Goal: Task Accomplishment & Management: Use online tool/utility

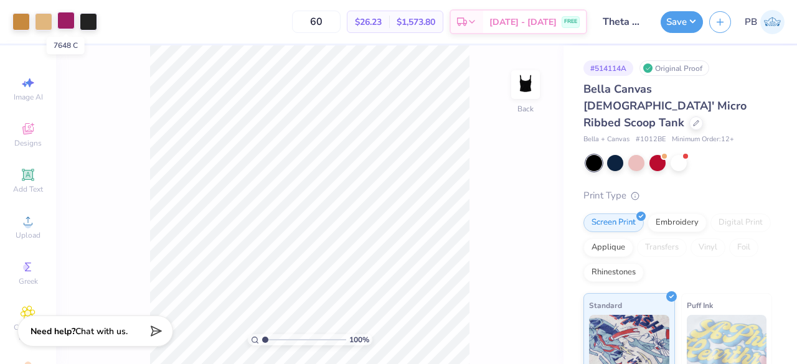
click at [70, 22] on div at bounding box center [65, 20] width 17 height 17
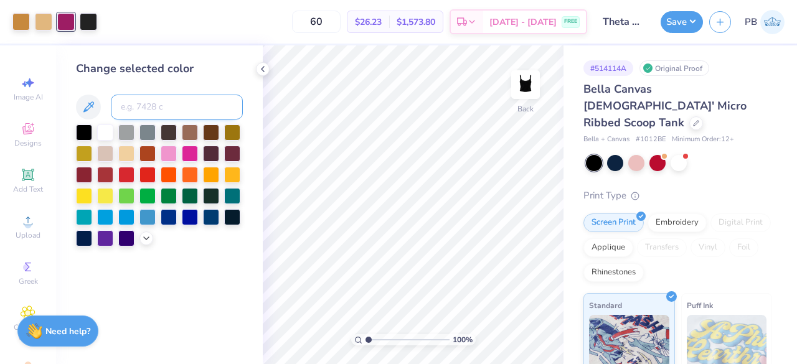
click at [141, 111] on input at bounding box center [177, 107] width 132 height 25
type input "7510"
click at [505, 332] on icon at bounding box center [505, 329] width 12 height 12
click at [69, 26] on div at bounding box center [65, 20] width 17 height 17
click at [167, 111] on input at bounding box center [177, 107] width 132 height 25
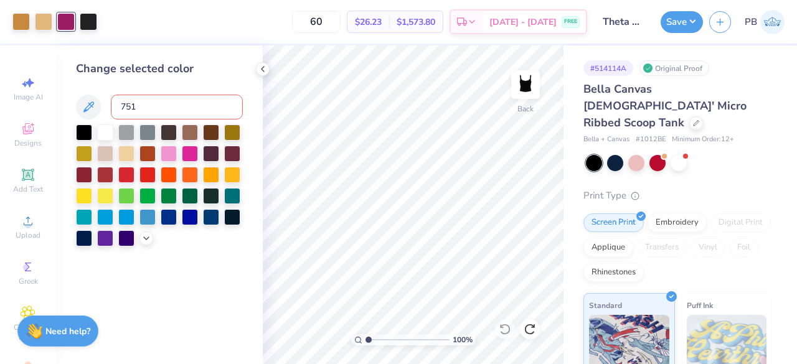
type input "7510"
click at [690, 22] on button "Save" at bounding box center [682, 20] width 42 height 22
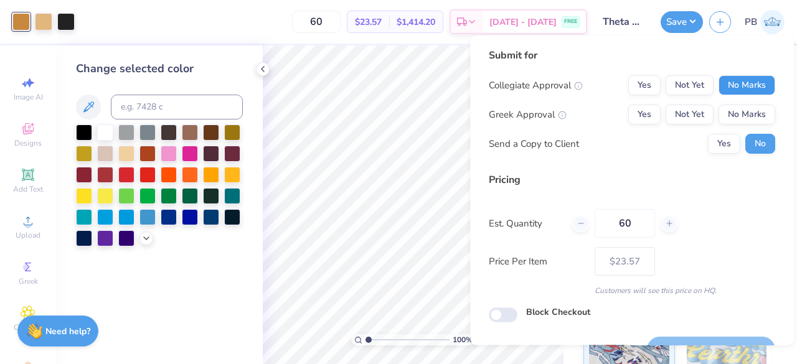
click at [745, 93] on button "No Marks" at bounding box center [747, 85] width 57 height 20
click at [675, 115] on button "Not Yet" at bounding box center [690, 115] width 48 height 20
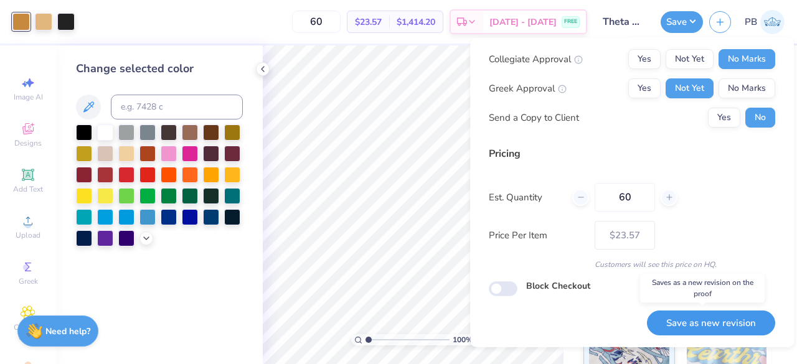
click at [683, 325] on button "Save as new revision" at bounding box center [711, 323] width 128 height 26
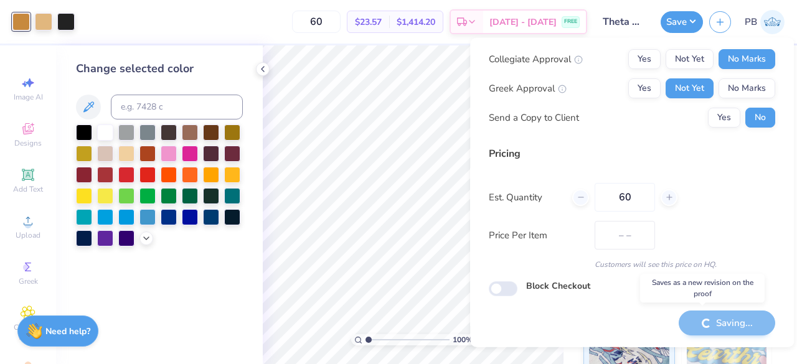
type input "$23.57"
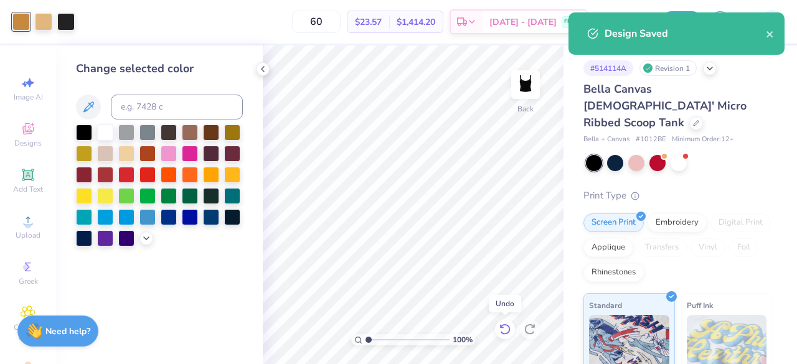
click at [507, 329] on icon at bounding box center [505, 329] width 12 height 12
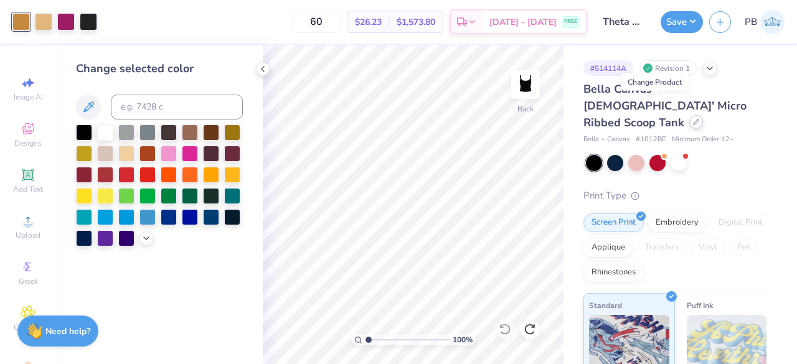
click at [694, 120] on icon at bounding box center [696, 122] width 5 height 5
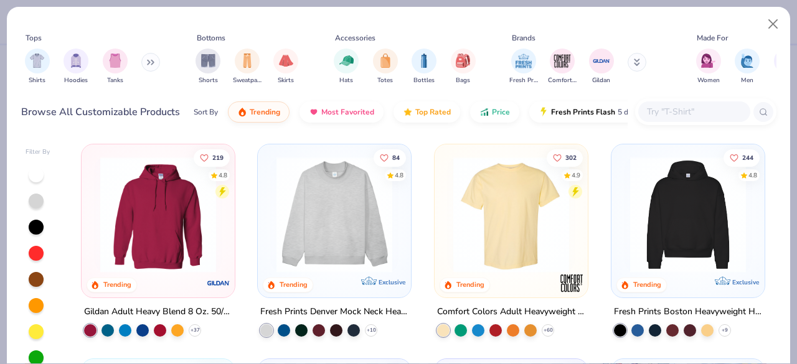
click at [692, 108] on input "text" at bounding box center [694, 112] width 96 height 14
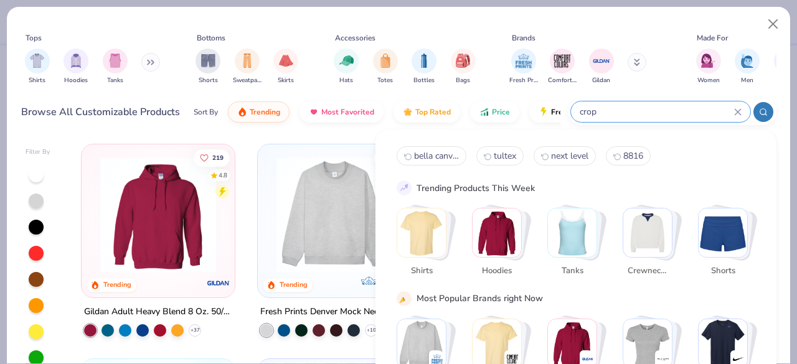
type input "crop"
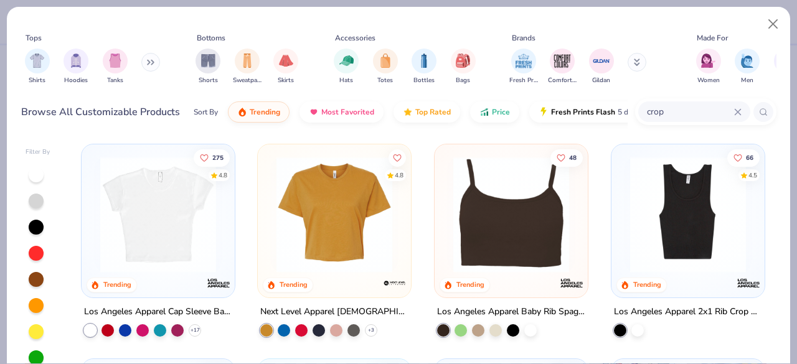
click at [351, 217] on img at bounding box center [334, 215] width 128 height 116
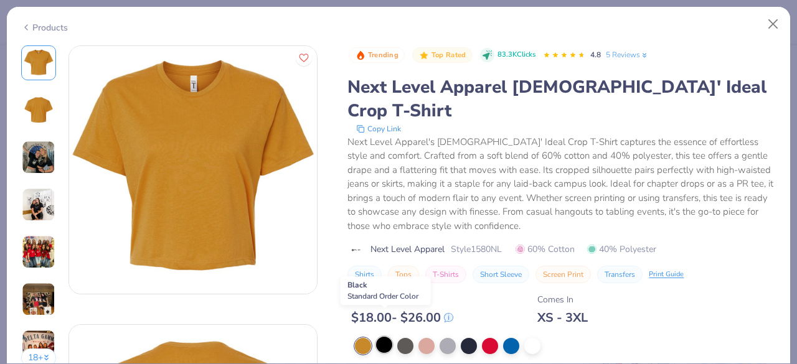
click at [381, 337] on div at bounding box center [384, 345] width 16 height 16
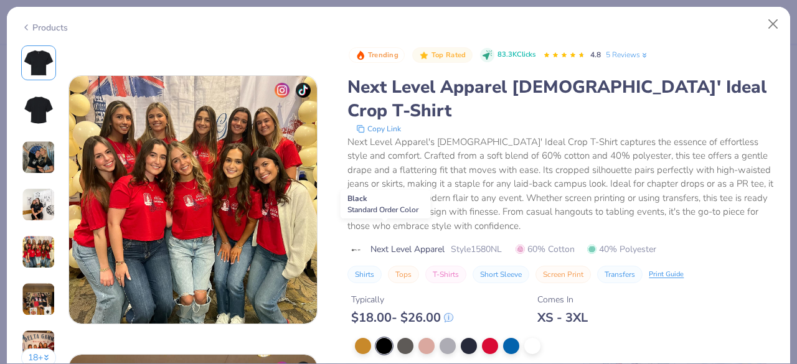
scroll to position [1496, 0]
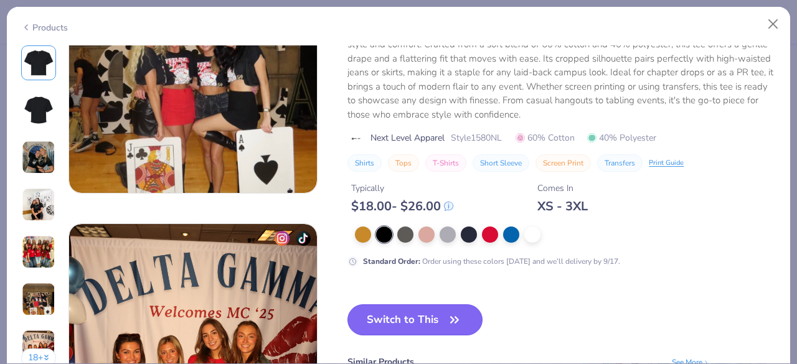
click at [416, 314] on button "Switch to This" at bounding box center [414, 320] width 135 height 31
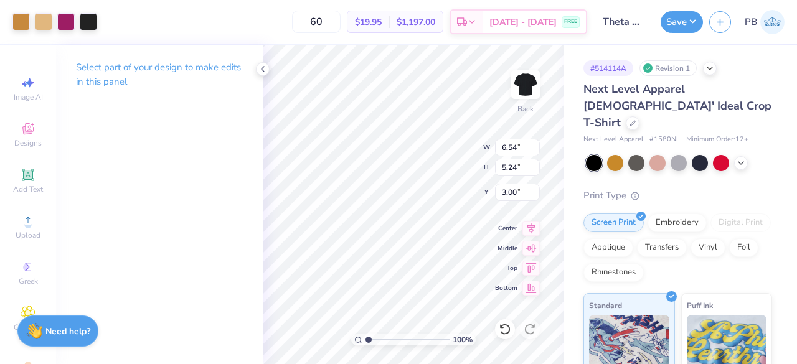
type input "3.00"
type input "7.89"
type input "6.32"
type input "9.09"
type input "7.28"
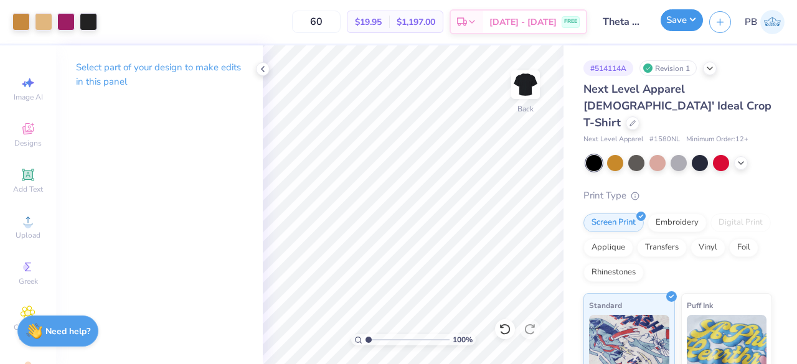
click at [676, 24] on button "Save" at bounding box center [682, 20] width 42 height 22
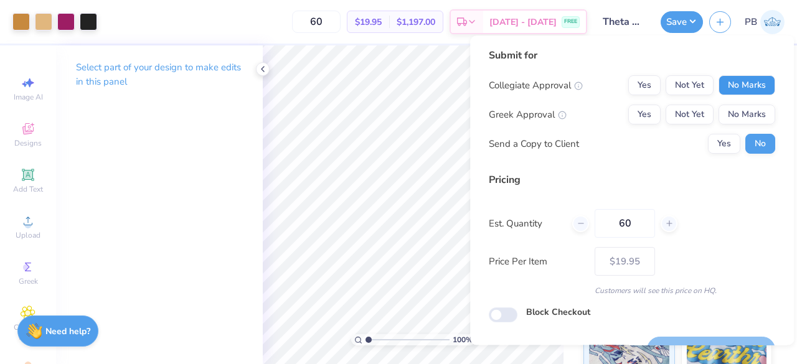
click at [746, 88] on button "No Marks" at bounding box center [747, 85] width 57 height 20
click at [740, 110] on button "No Marks" at bounding box center [747, 115] width 57 height 20
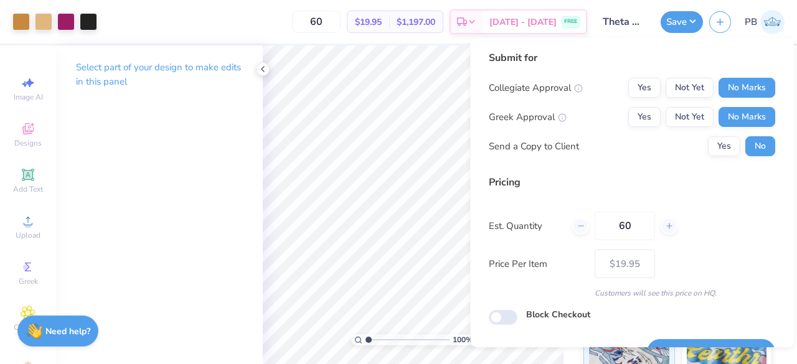
scroll to position [29, 0]
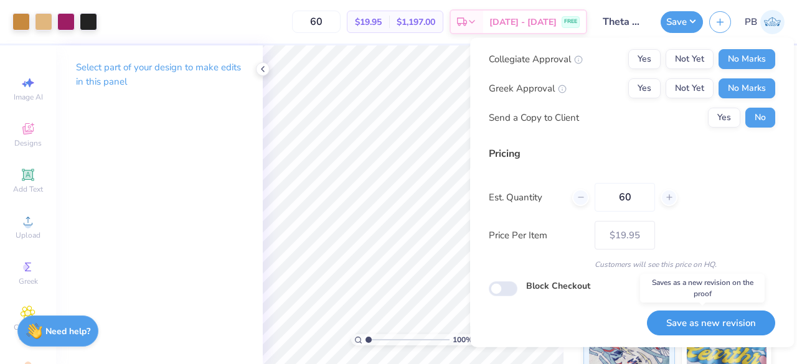
click at [684, 324] on button "Save as new revision" at bounding box center [711, 323] width 128 height 26
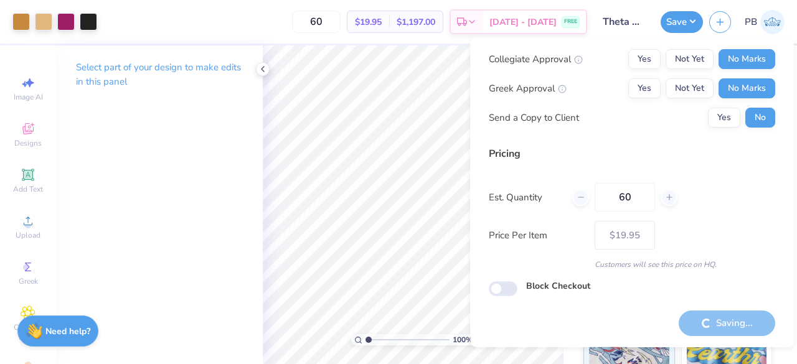
type input "– –"
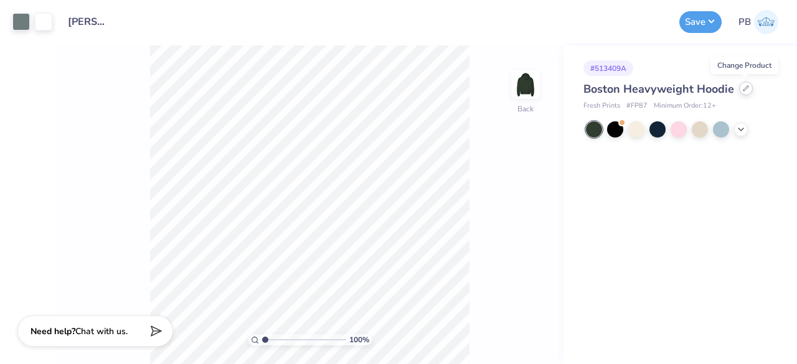
click at [746, 89] on icon at bounding box center [746, 88] width 6 height 6
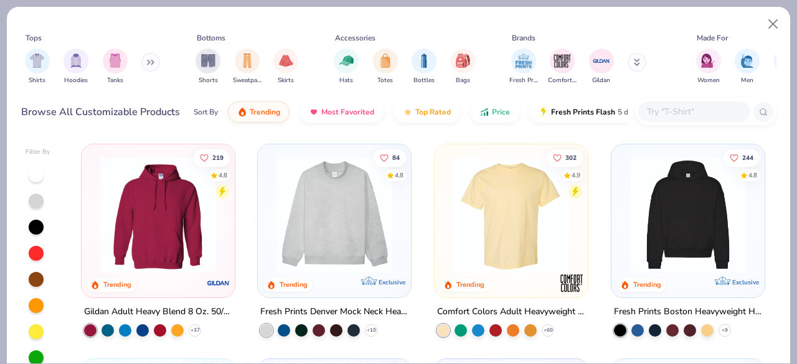
click at [701, 107] on input "text" at bounding box center [694, 112] width 96 height 14
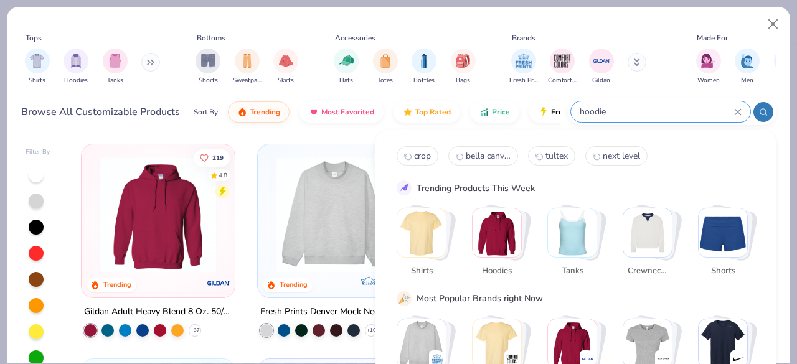
type input "hoodie"
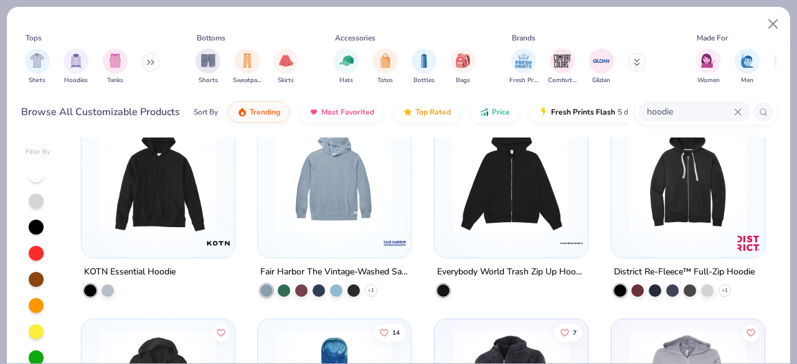
scroll to position [2025, 0]
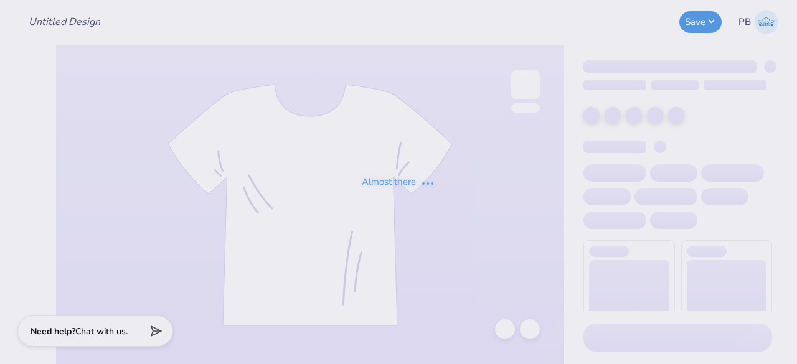
type input "CybOrg"
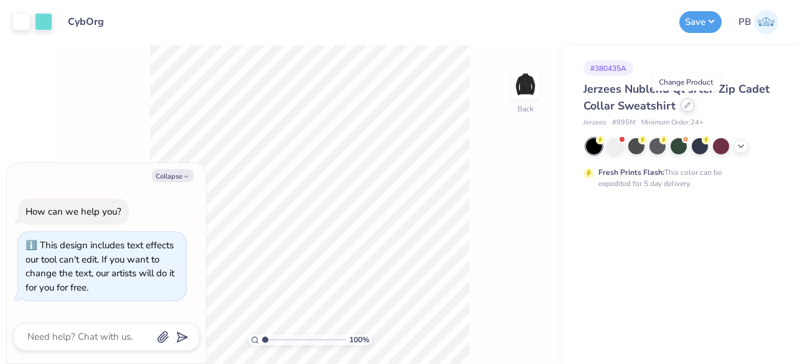
click at [685, 106] on icon at bounding box center [687, 105] width 6 height 6
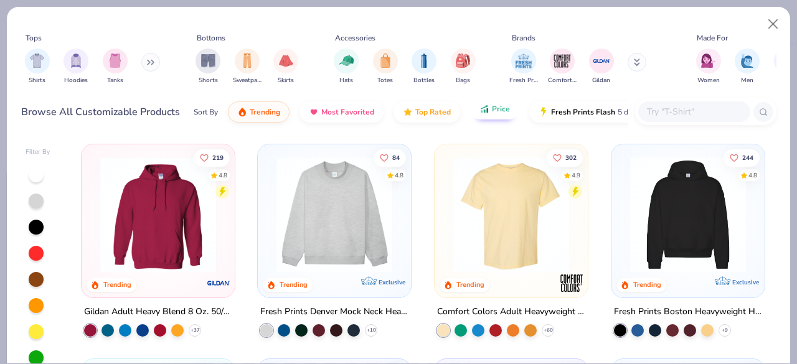
type textarea "x"
click at [668, 109] on input "text" at bounding box center [694, 112] width 96 height 14
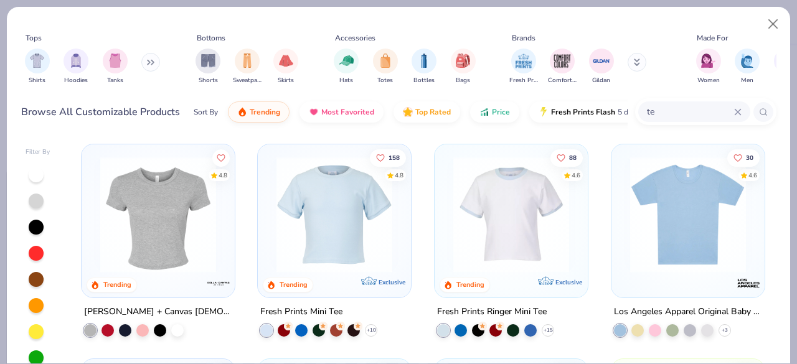
type input "t"
type input "gildan"
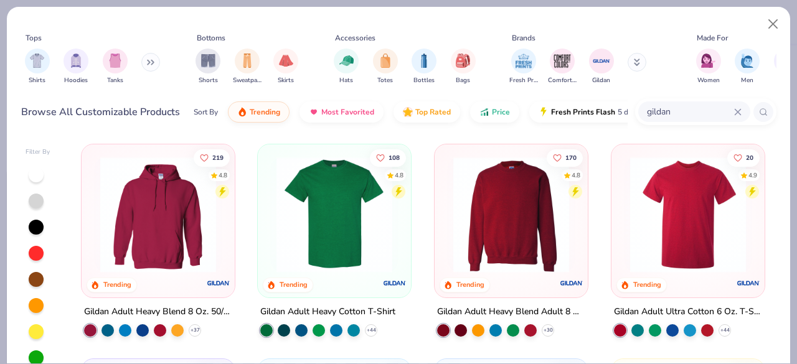
click at [315, 218] on img at bounding box center [334, 215] width 128 height 116
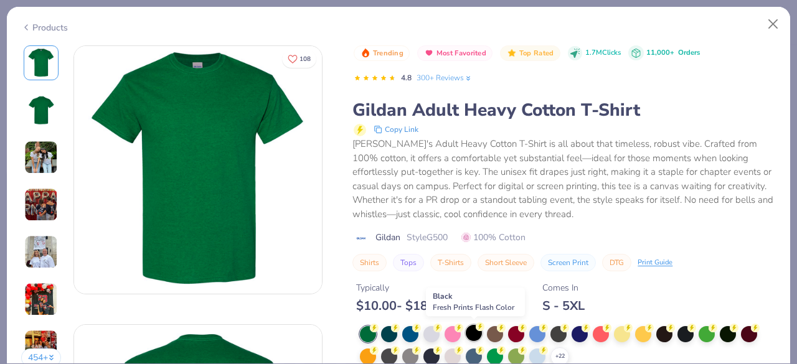
click at [473, 329] on div at bounding box center [474, 333] width 16 height 16
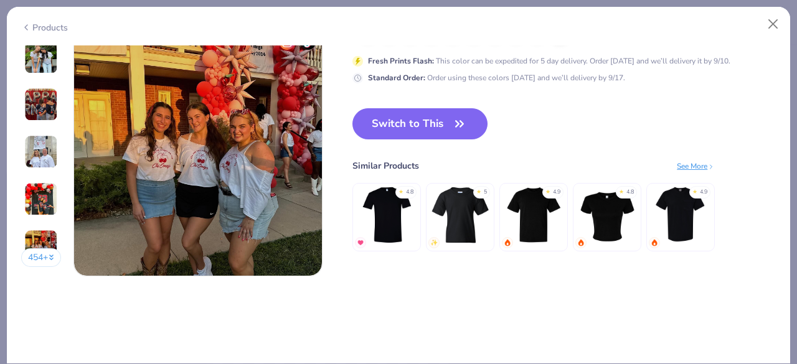
scroll to position [1686, 0]
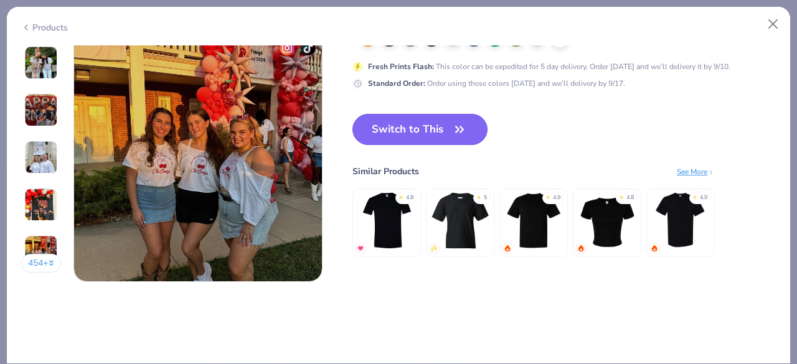
click at [416, 126] on button "Switch to This" at bounding box center [419, 129] width 135 height 31
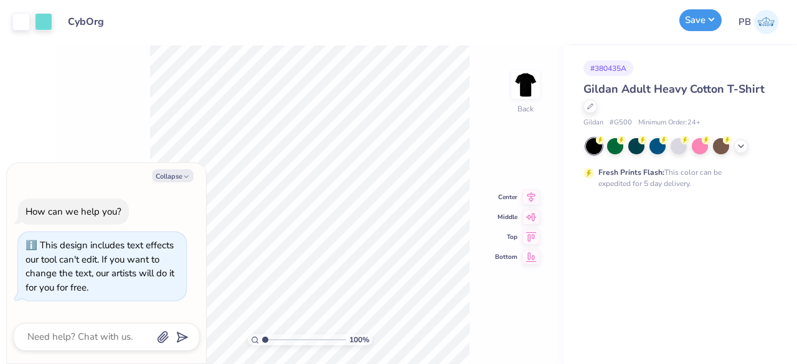
click at [709, 16] on button "Save" at bounding box center [700, 20] width 42 height 22
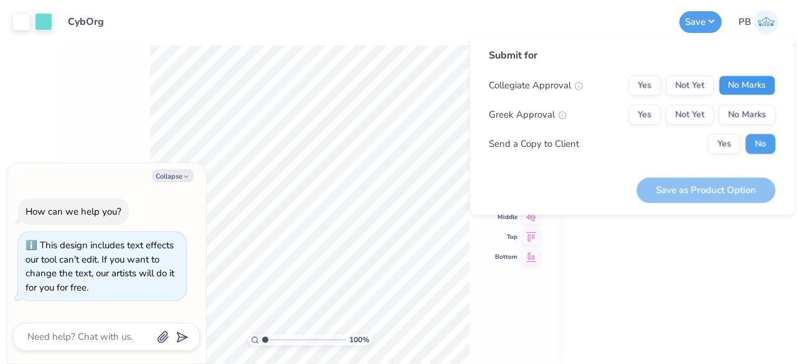
click at [749, 92] on button "No Marks" at bounding box center [747, 85] width 57 height 20
click at [754, 116] on button "No Marks" at bounding box center [747, 115] width 57 height 20
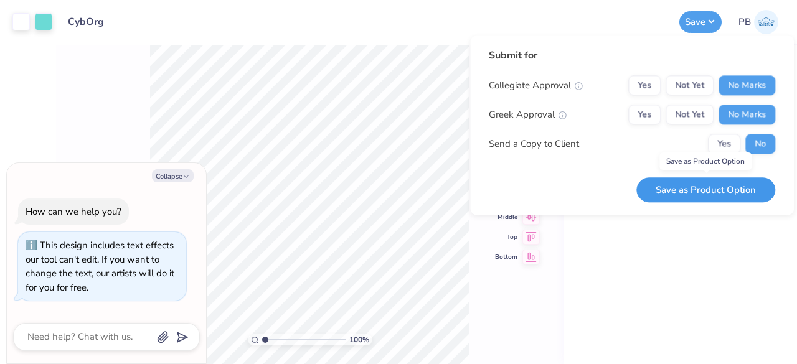
click at [680, 195] on button "Save as Product Option" at bounding box center [705, 190] width 139 height 26
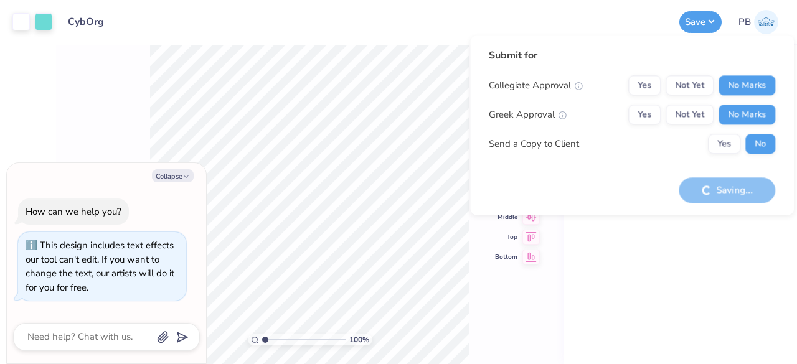
type textarea "x"
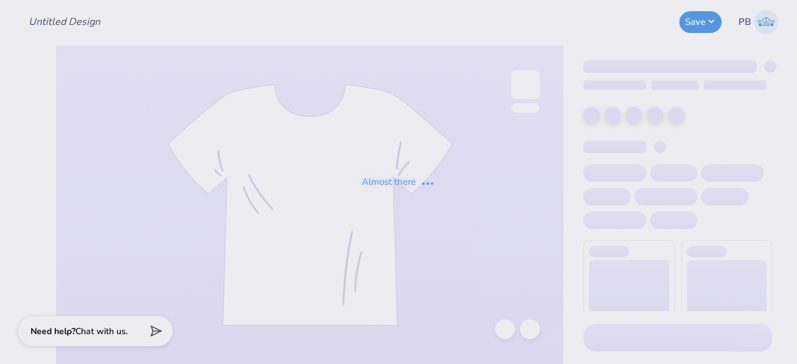
type input "[PERSON_NAME] : [GEOGRAPHIC_DATA]"
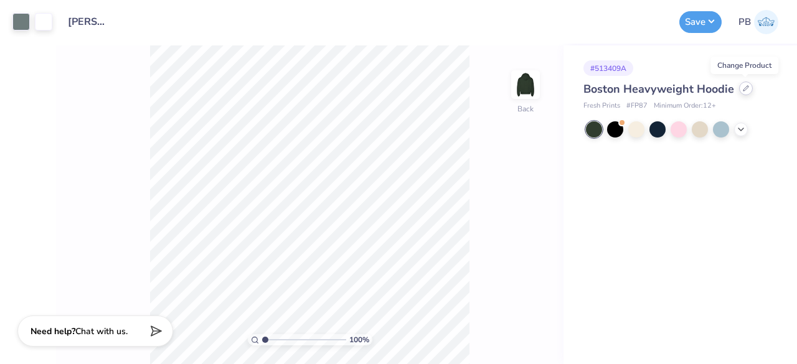
click at [740, 92] on div at bounding box center [746, 89] width 14 height 14
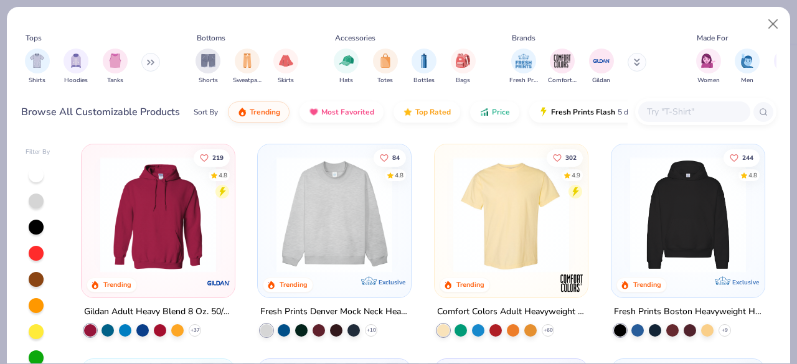
click at [681, 108] on input "text" at bounding box center [694, 112] width 96 height 14
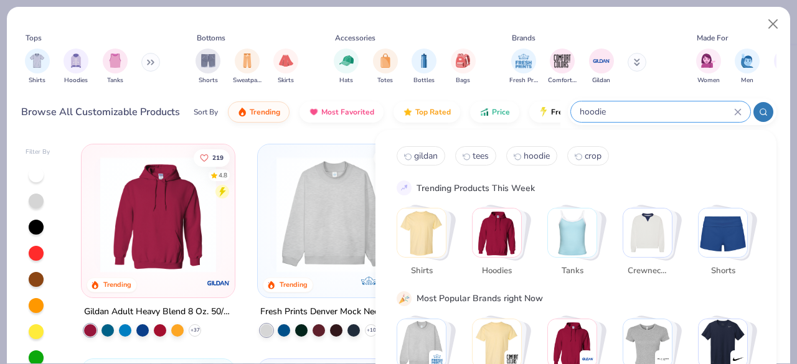
type input "hoodie"
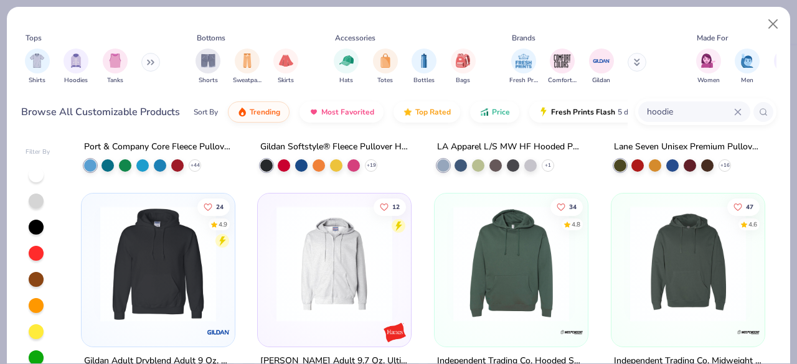
scroll to position [3171, 0]
click at [509, 235] on img at bounding box center [511, 264] width 128 height 116
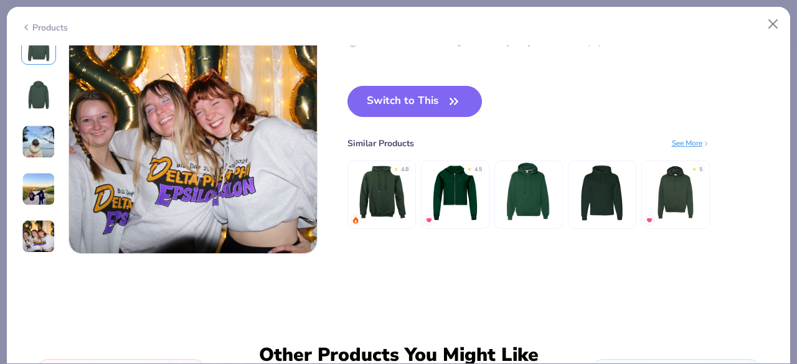
scroll to position [1157, 0]
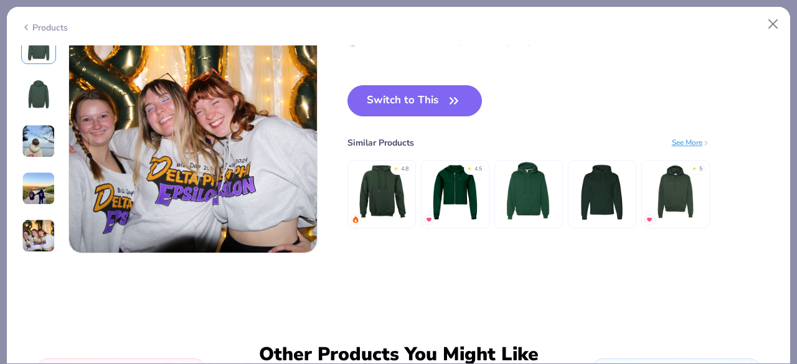
click at [538, 176] on img at bounding box center [528, 191] width 59 height 59
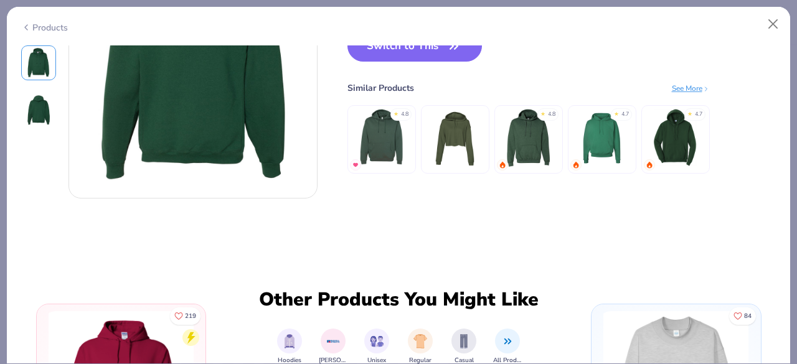
scroll to position [388, 0]
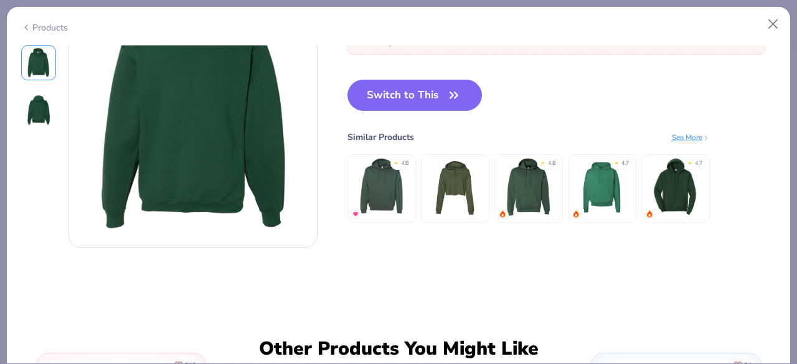
click at [536, 182] on img at bounding box center [528, 186] width 59 height 59
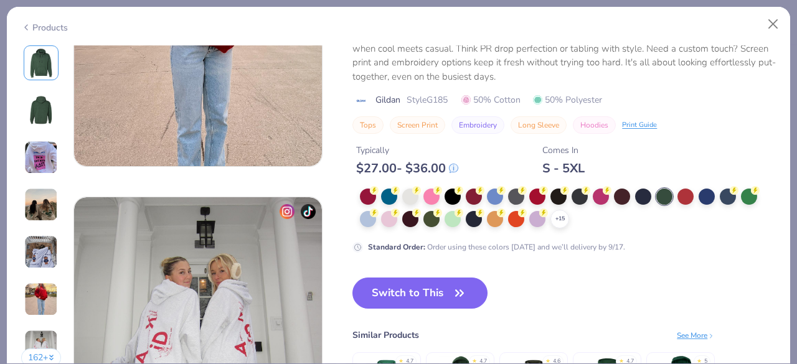
scroll to position [1523, 0]
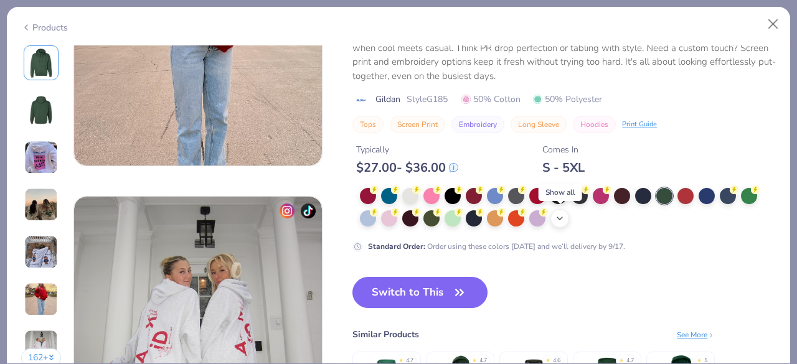
click at [559, 222] on icon at bounding box center [560, 219] width 10 height 10
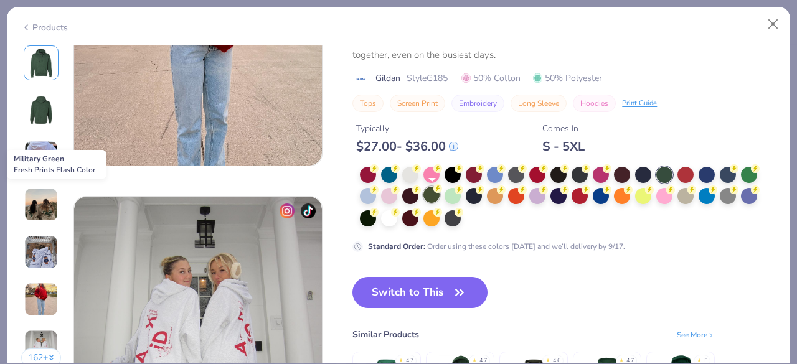
click at [432, 199] on div at bounding box center [431, 195] width 16 height 16
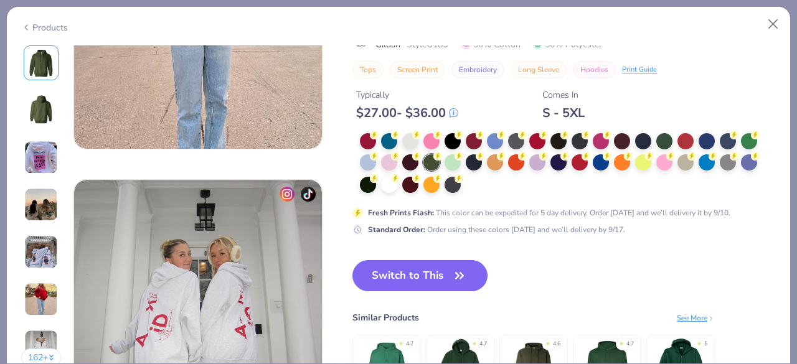
scroll to position [1522, 0]
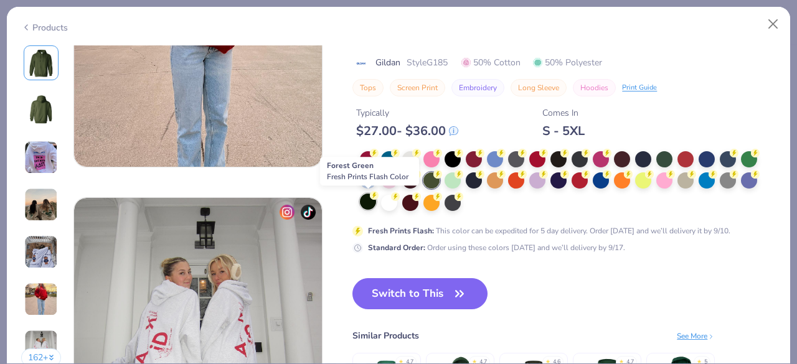
click at [366, 204] on div at bounding box center [368, 202] width 16 height 16
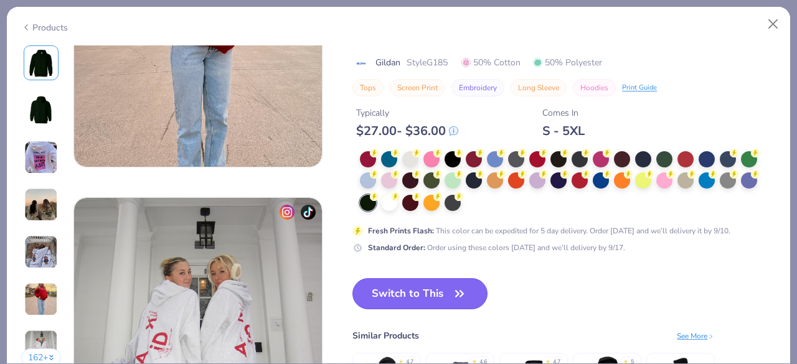
click at [432, 298] on button "Switch to This" at bounding box center [419, 293] width 135 height 31
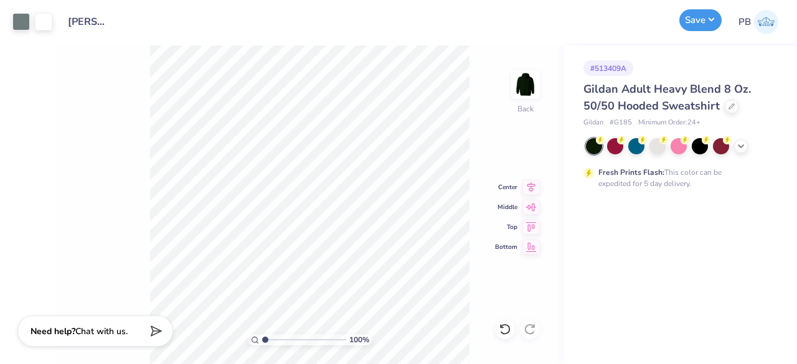
click at [714, 26] on button "Save" at bounding box center [700, 20] width 42 height 22
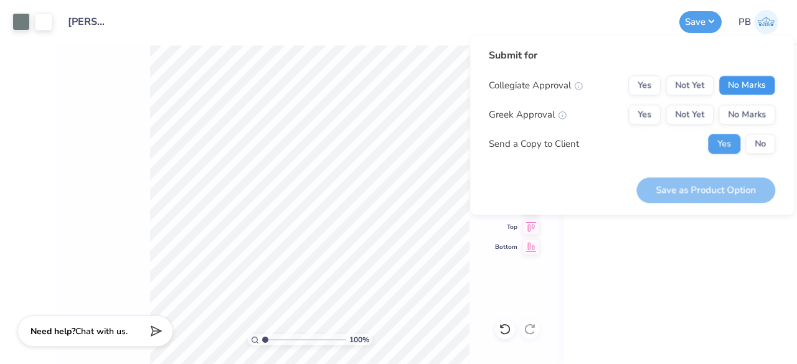
click at [757, 80] on button "No Marks" at bounding box center [747, 85] width 57 height 20
click at [758, 111] on button "No Marks" at bounding box center [747, 115] width 57 height 20
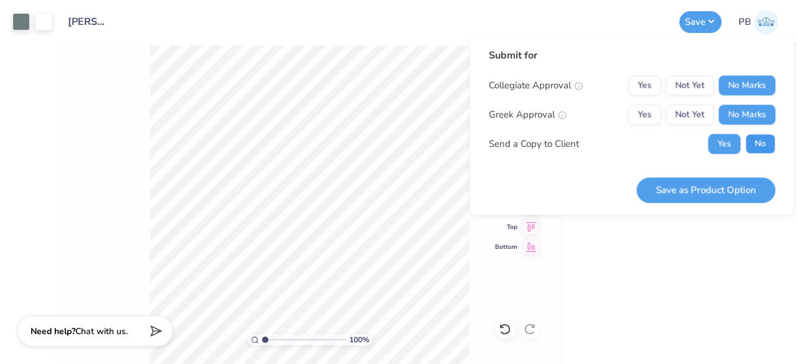
click at [757, 140] on button "No" at bounding box center [760, 144] width 30 height 20
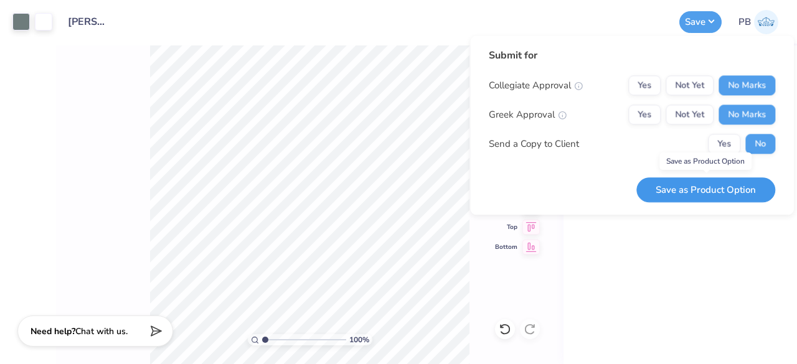
click at [702, 193] on button "Save as Product Option" at bounding box center [705, 190] width 139 height 26
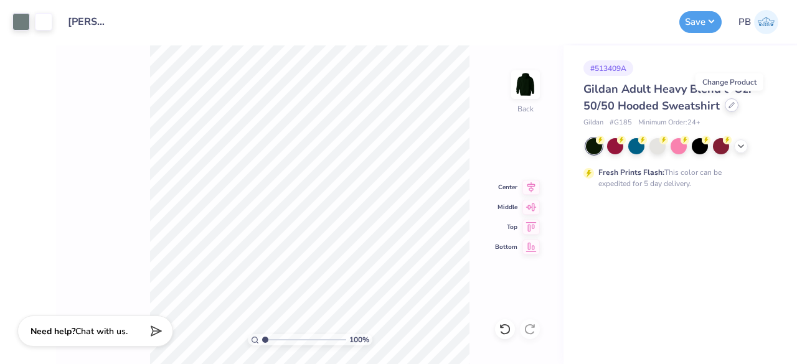
click at [730, 106] on icon at bounding box center [732, 105] width 6 height 6
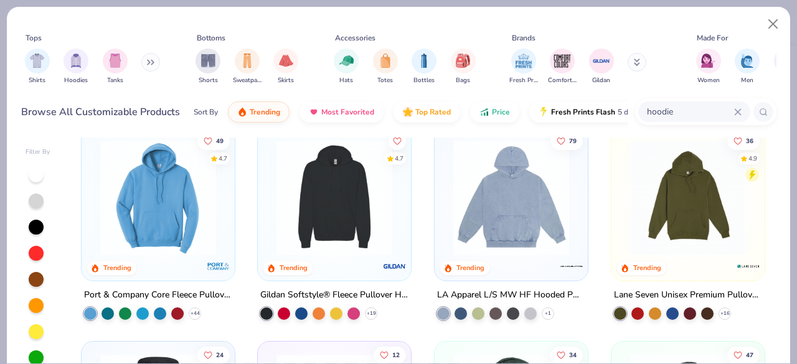
scroll to position [3023, 0]
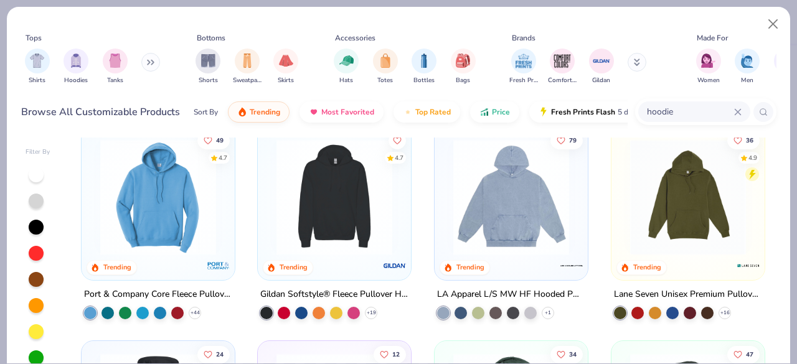
click at [158, 199] on img at bounding box center [158, 197] width 128 height 116
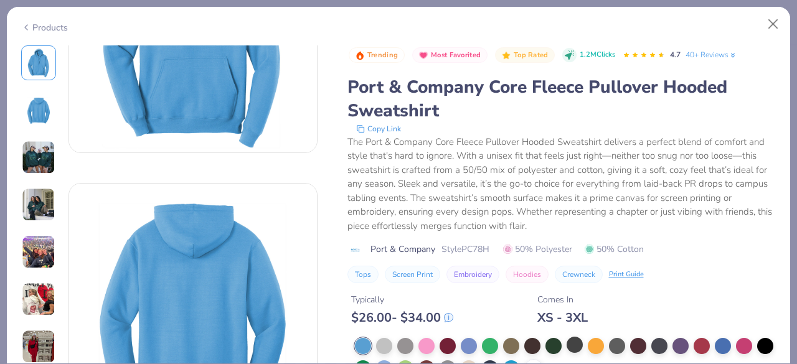
scroll to position [138, 0]
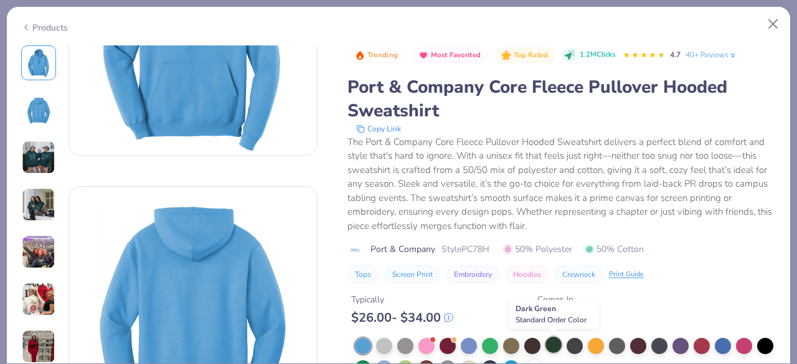
click at [559, 344] on div at bounding box center [554, 345] width 16 height 16
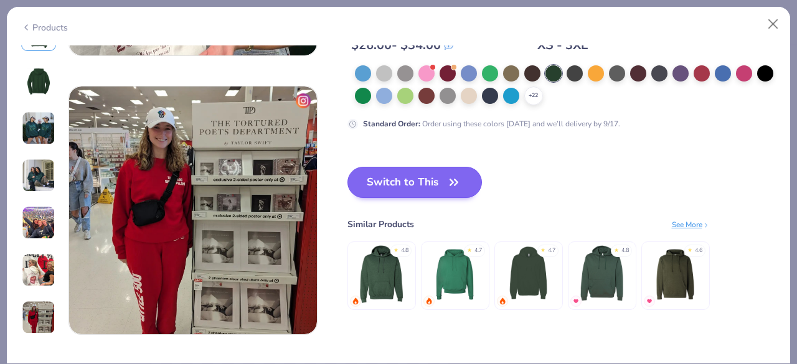
scroll to position [1633, 0]
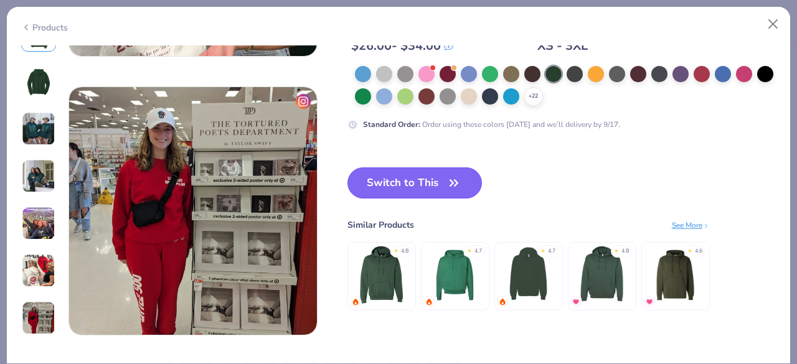
click at [445, 183] on button "Switch to This" at bounding box center [414, 183] width 135 height 31
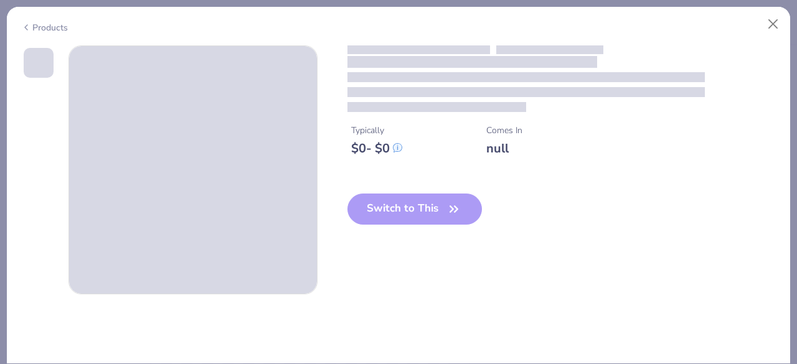
click at [32, 23] on div "Products" at bounding box center [44, 27] width 47 height 13
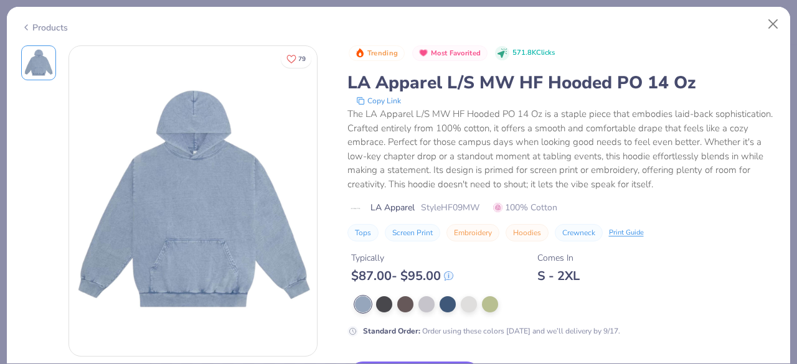
click at [47, 21] on div "Products" at bounding box center [44, 27] width 47 height 13
click at [29, 27] on icon at bounding box center [26, 27] width 10 height 15
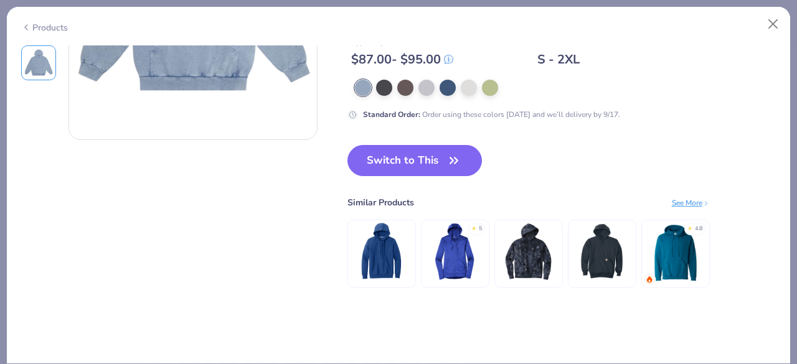
scroll to position [217, 0]
click at [677, 239] on img at bounding box center [675, 251] width 59 height 59
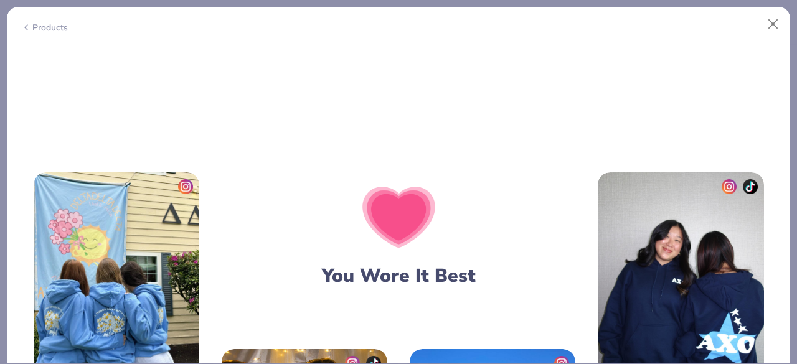
scroll to position [1685, 0]
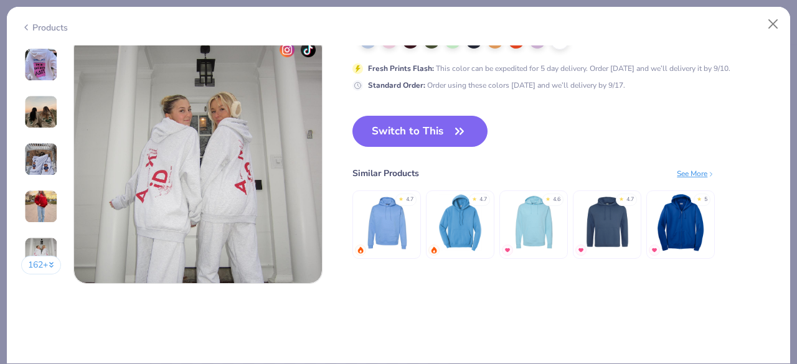
click at [389, 221] on img at bounding box center [386, 221] width 59 height 59
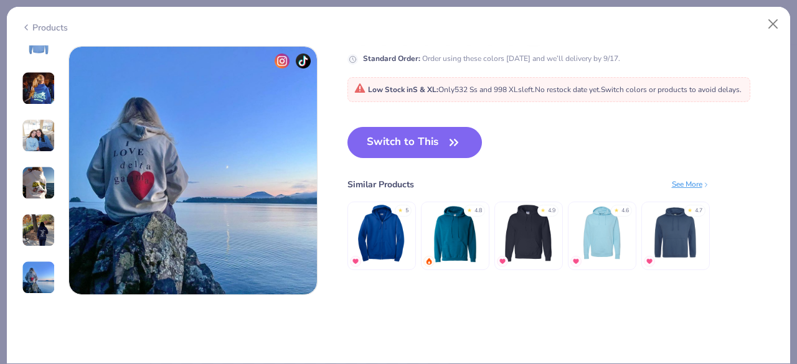
scroll to position [1673, 0]
click at [385, 217] on img at bounding box center [381, 233] width 59 height 59
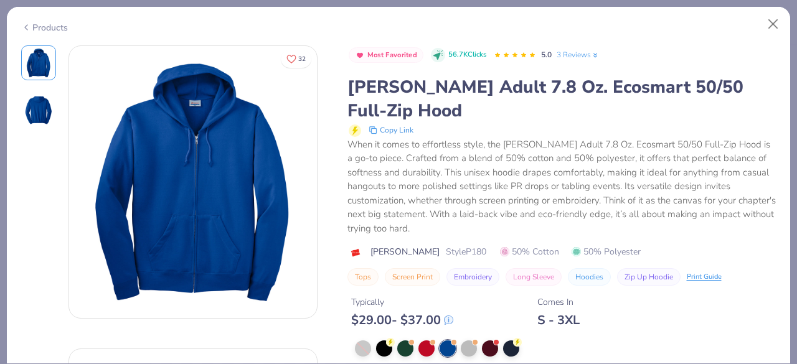
click at [32, 29] on div "Products" at bounding box center [44, 27] width 47 height 13
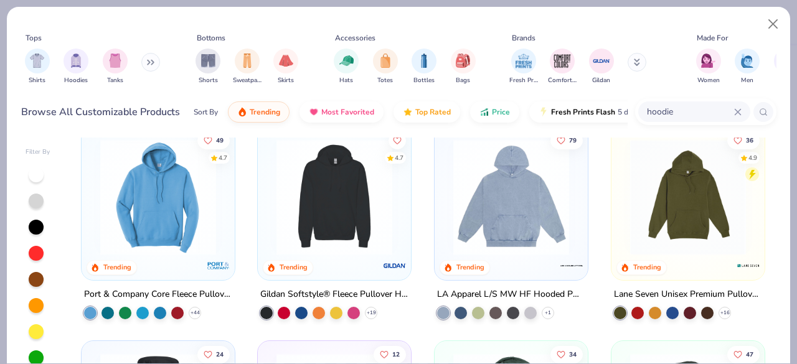
click at [154, 217] on img at bounding box center [158, 197] width 128 height 116
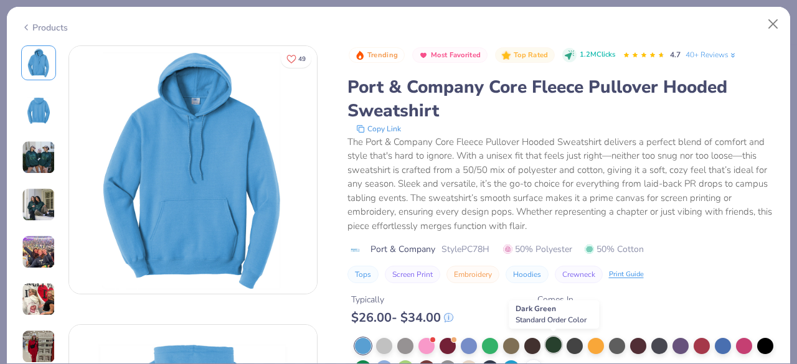
click at [557, 346] on div at bounding box center [554, 345] width 16 height 16
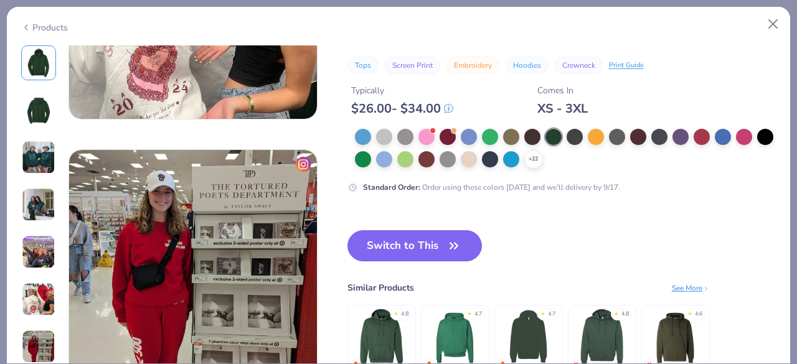
scroll to position [1571, 0]
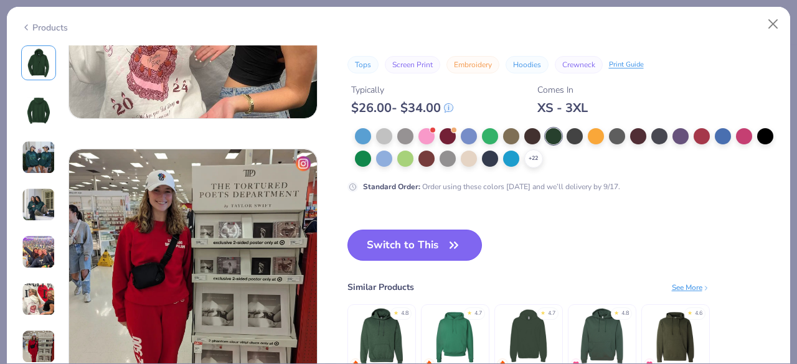
click at [431, 240] on button "Switch to This" at bounding box center [414, 245] width 135 height 31
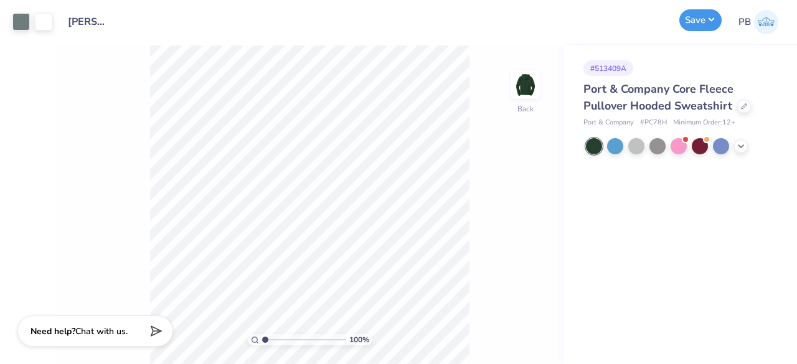
click at [702, 15] on button "Save" at bounding box center [700, 20] width 42 height 22
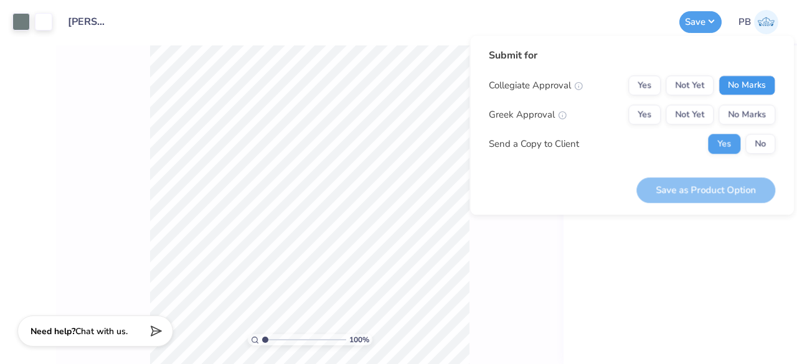
click at [744, 87] on button "No Marks" at bounding box center [747, 85] width 57 height 20
click at [758, 118] on button "No Marks" at bounding box center [747, 115] width 57 height 20
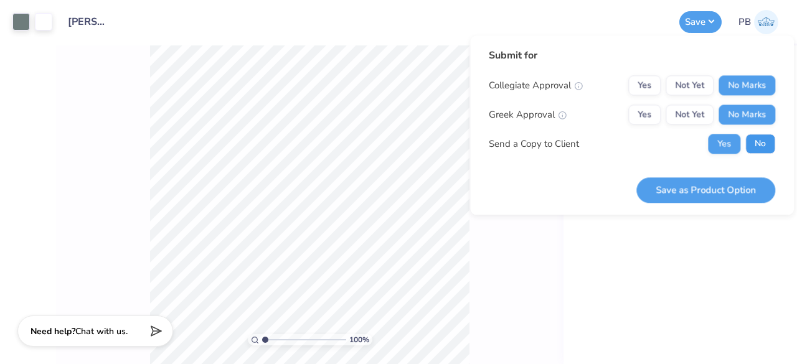
click at [763, 148] on button "No" at bounding box center [760, 144] width 30 height 20
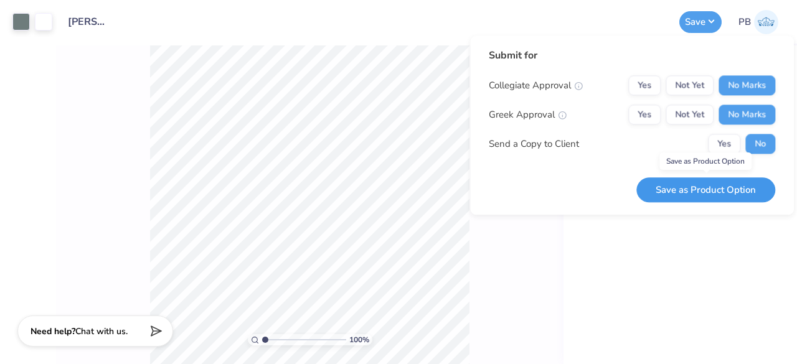
click at [678, 191] on button "Save as Product Option" at bounding box center [705, 190] width 139 height 26
